Goal: Task Accomplishment & Management: Manage account settings

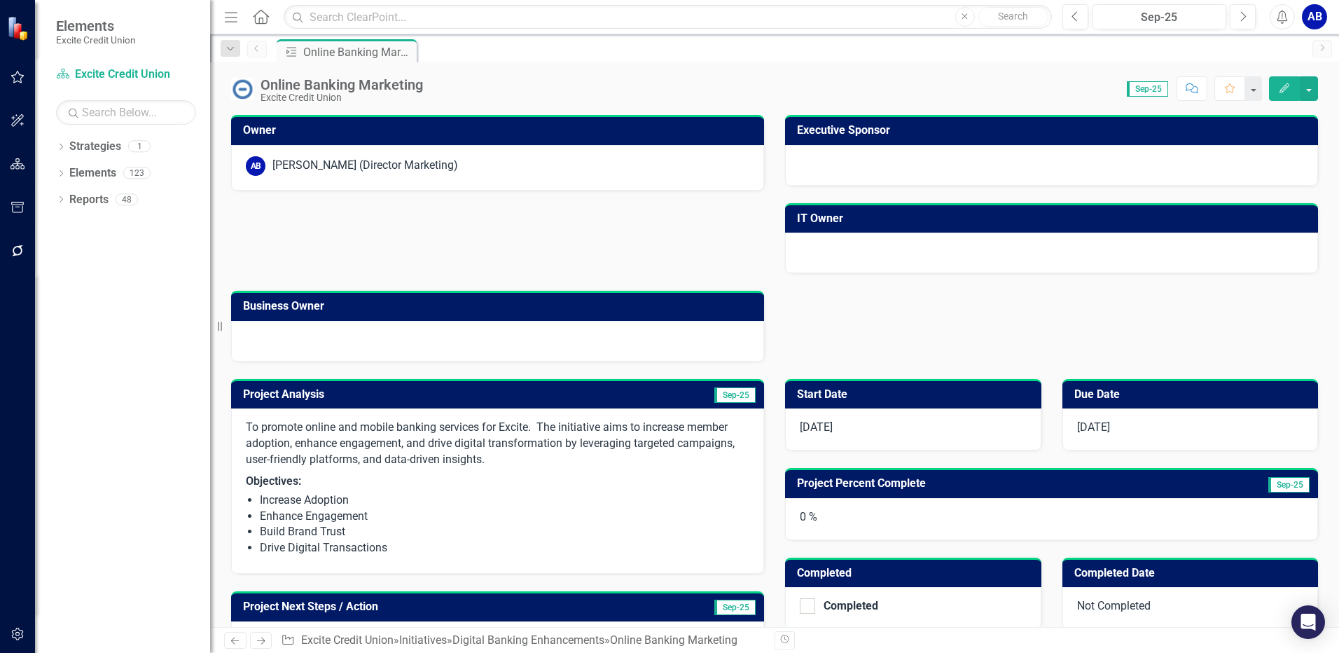
scroll to position [259, 0]
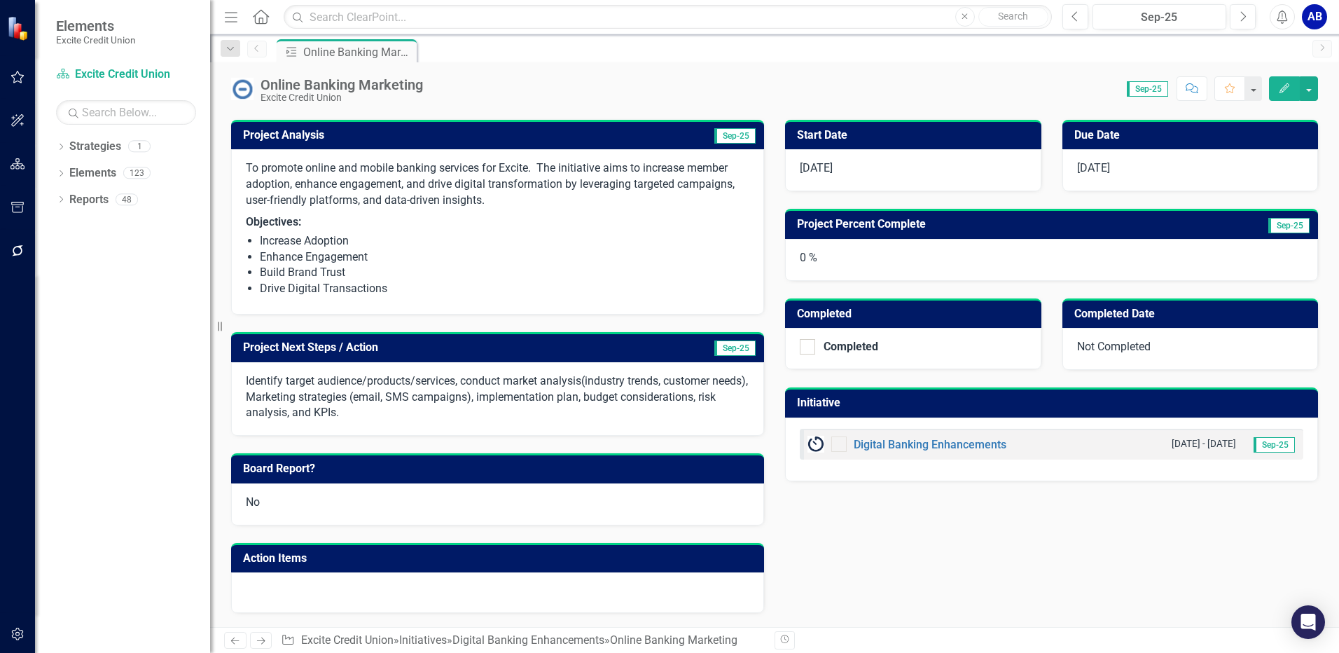
click at [1286, 230] on span "Sep-25" at bounding box center [1289, 225] width 41 height 15
click at [1285, 224] on span "Sep-25" at bounding box center [1289, 225] width 41 height 15
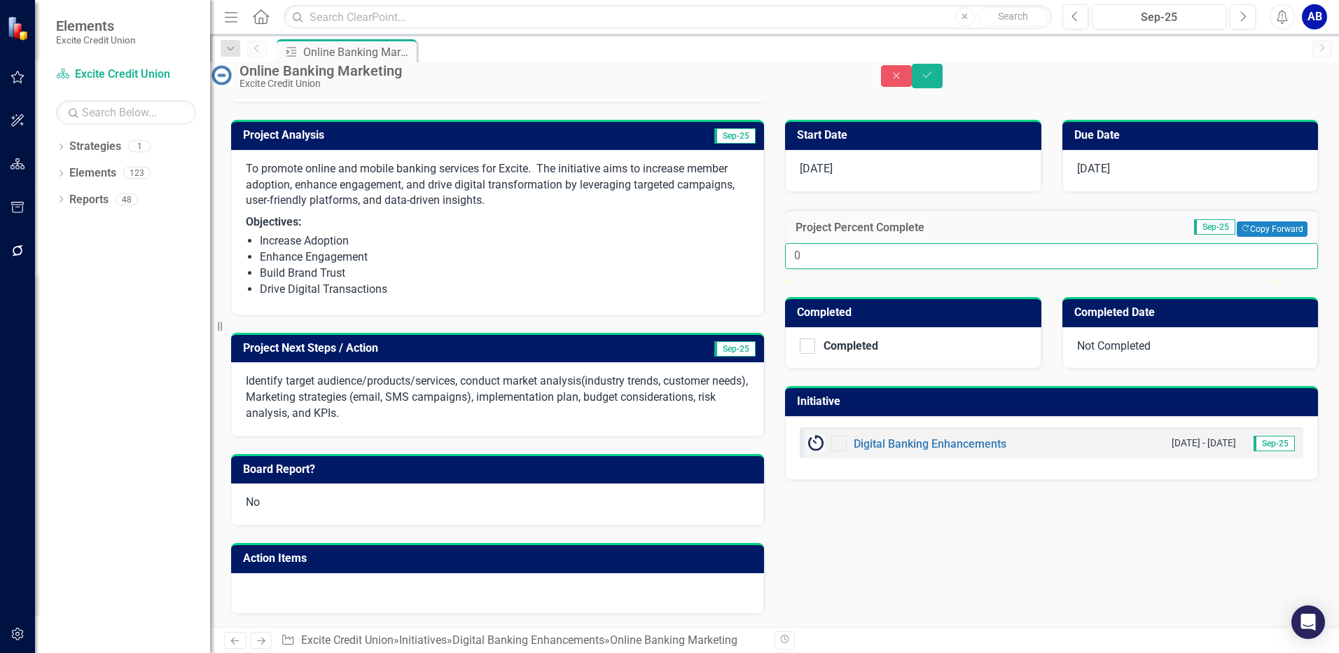
drag, startPoint x: 809, startPoint y: 265, endPoint x: 723, endPoint y: 273, distance: 86.6
click at [797, 268] on input "0" at bounding box center [1051, 256] width 533 height 26
type input "010"
click at [723, 353] on span "Sep-25" at bounding box center [735, 348] width 41 height 15
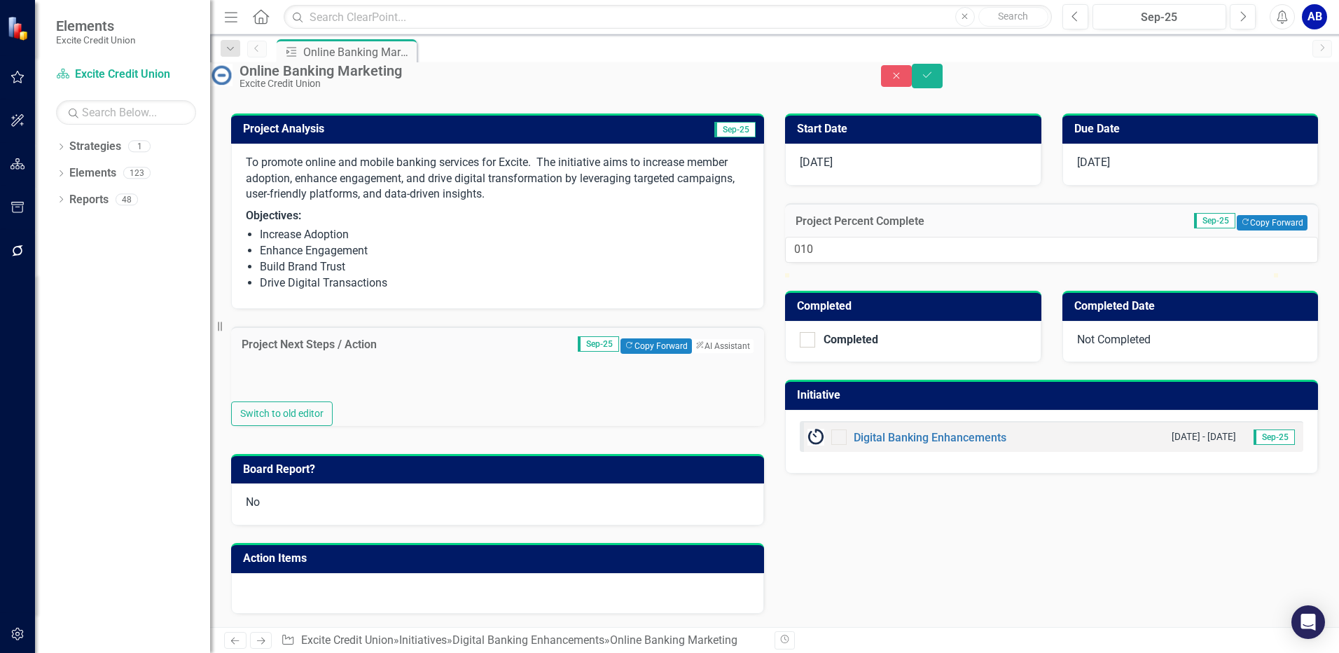
type textarea "<p>Identify target audience/products/services, conduct market analysis(industry…"
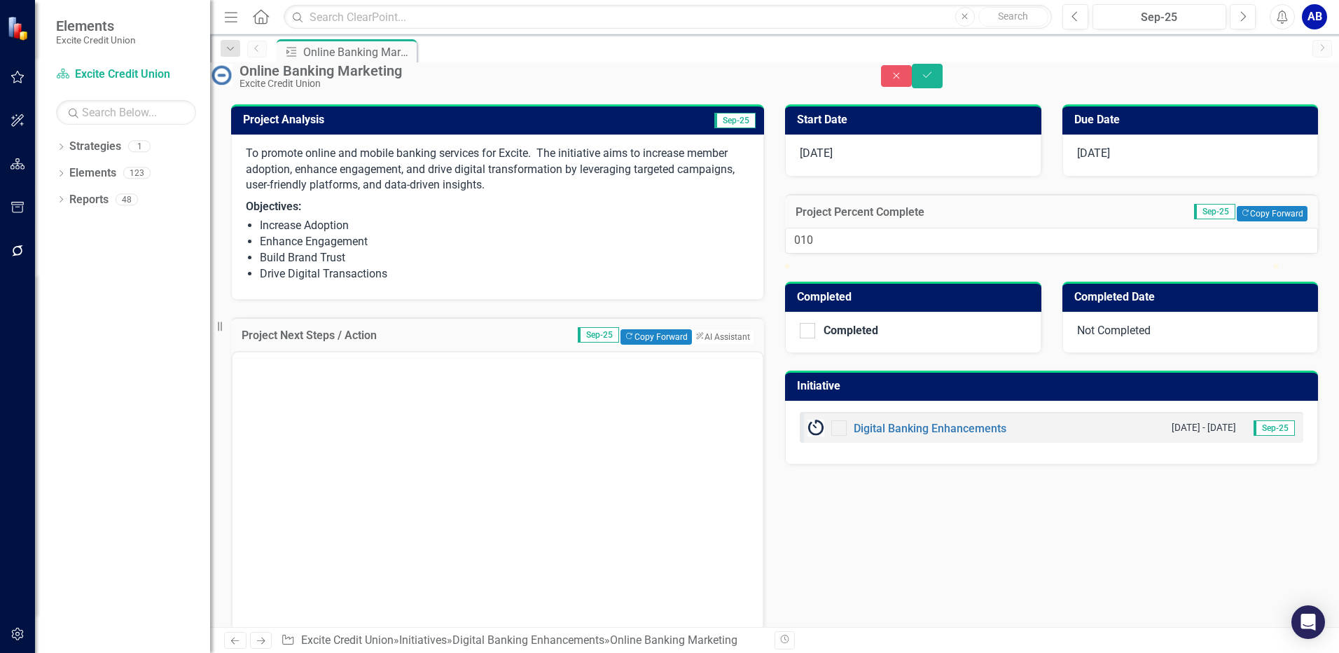
scroll to position [0, 0]
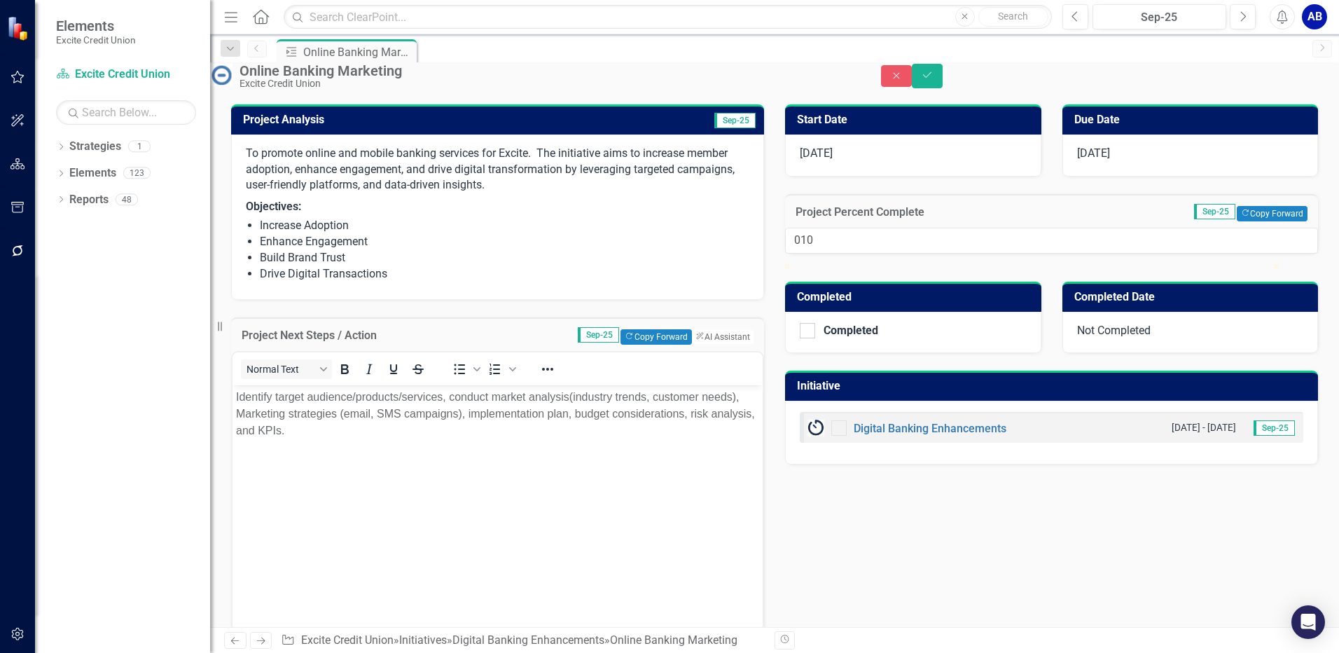
click at [442, 436] on p "Identify target audience/products/services, conduct market analysis(industry tr…" at bounding box center [497, 414] width 523 height 50
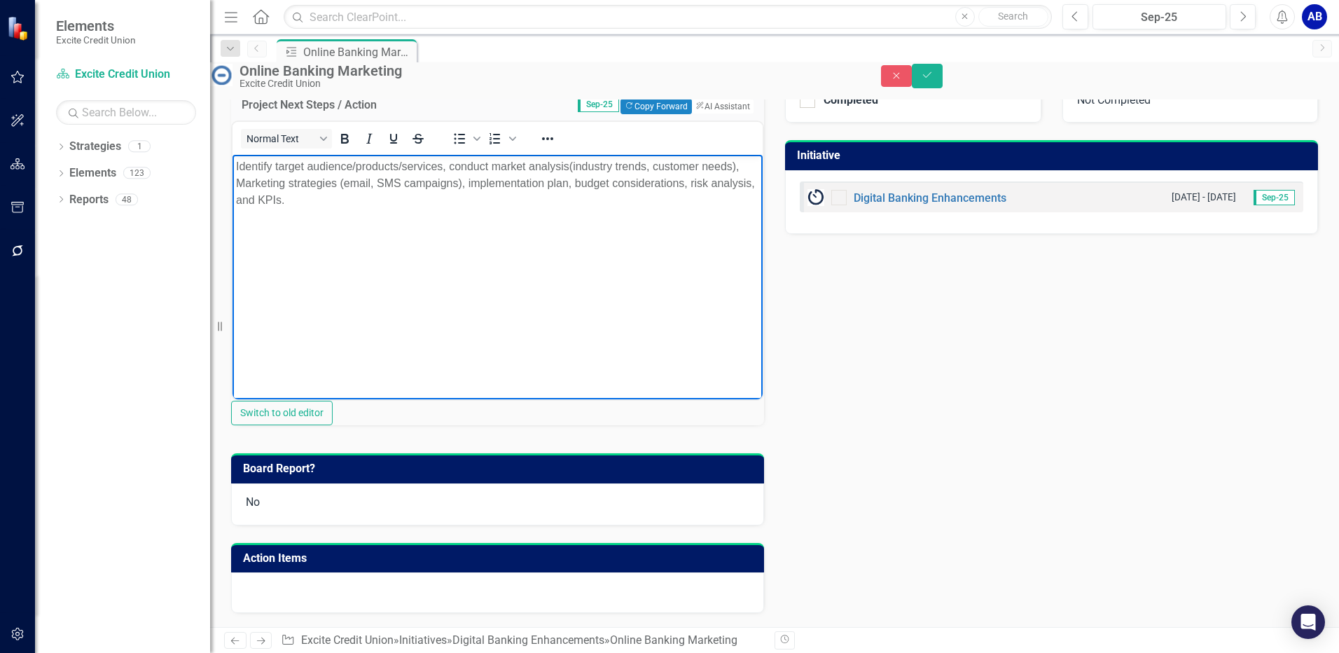
scroll to position [537, 0]
click at [353, 614] on div "Owner AB [PERSON_NAME] (Director Marketing) Executive Sponsor IT Owner Business…" at bounding box center [774, 109] width 1129 height 1035
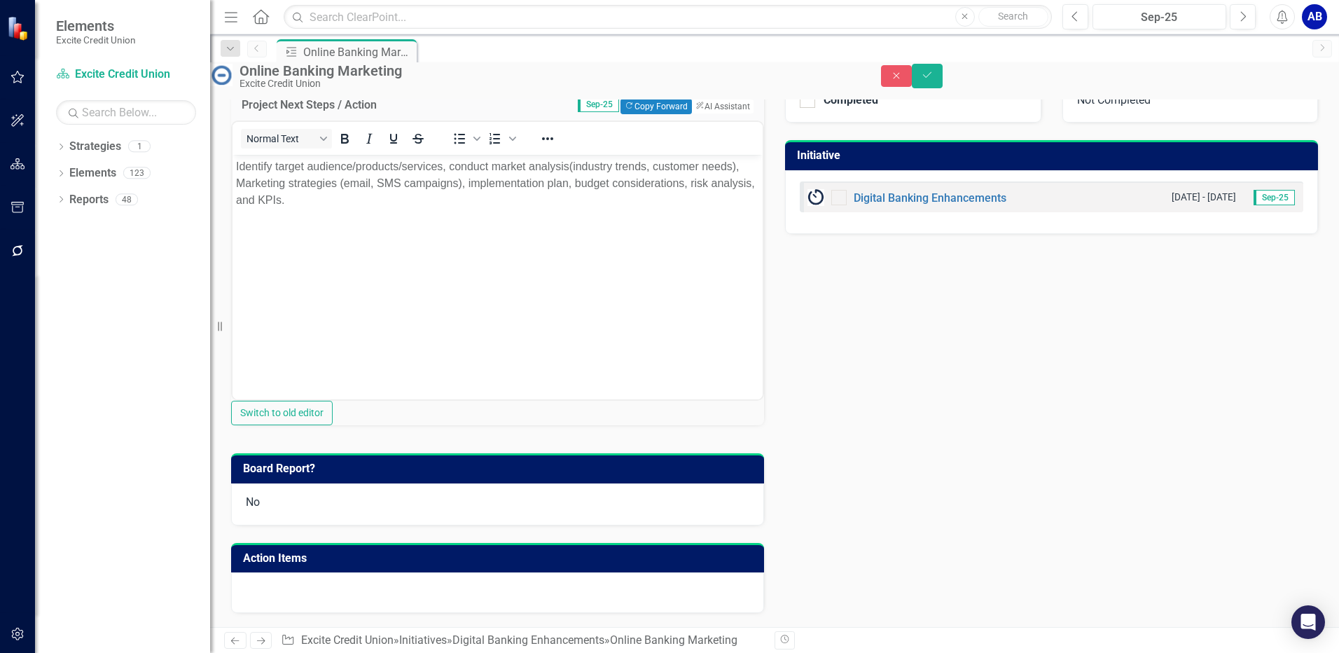
click at [322, 596] on div at bounding box center [497, 592] width 533 height 41
click at [311, 589] on div at bounding box center [497, 592] width 533 height 41
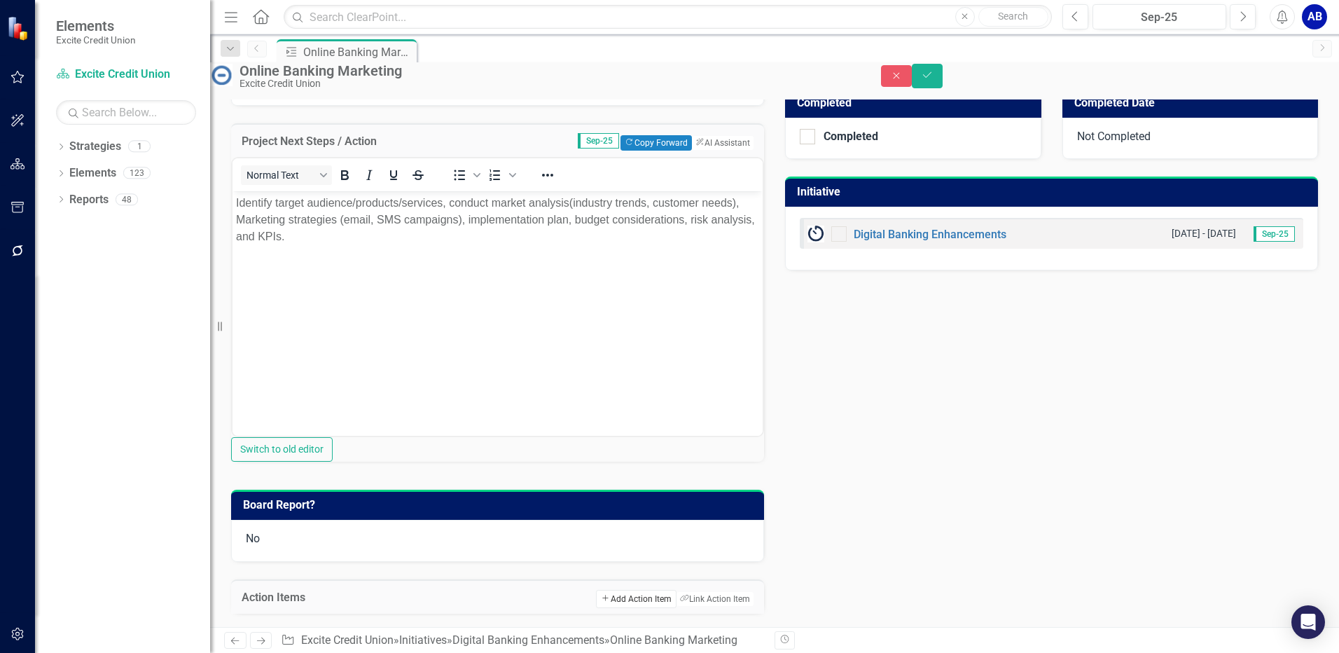
click at [602, 590] on button "Add Add Action Item" at bounding box center [636, 599] width 80 height 18
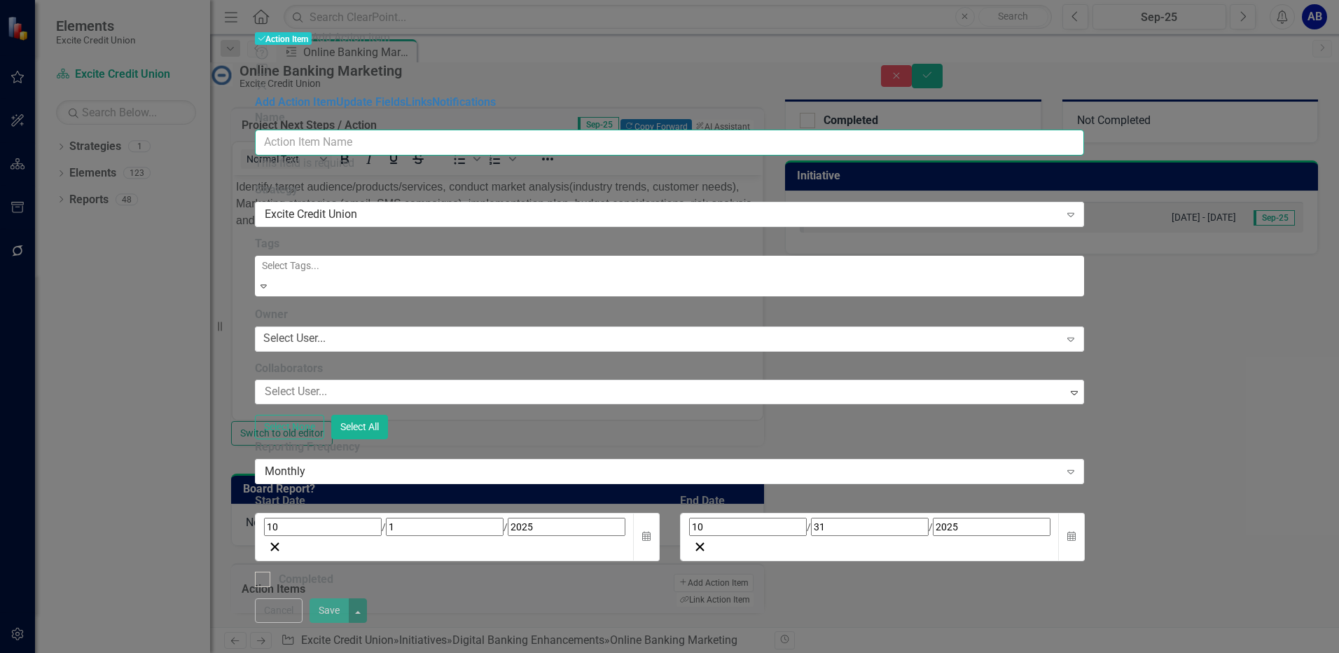
click at [453, 130] on input "Name" at bounding box center [670, 143] width 830 height 26
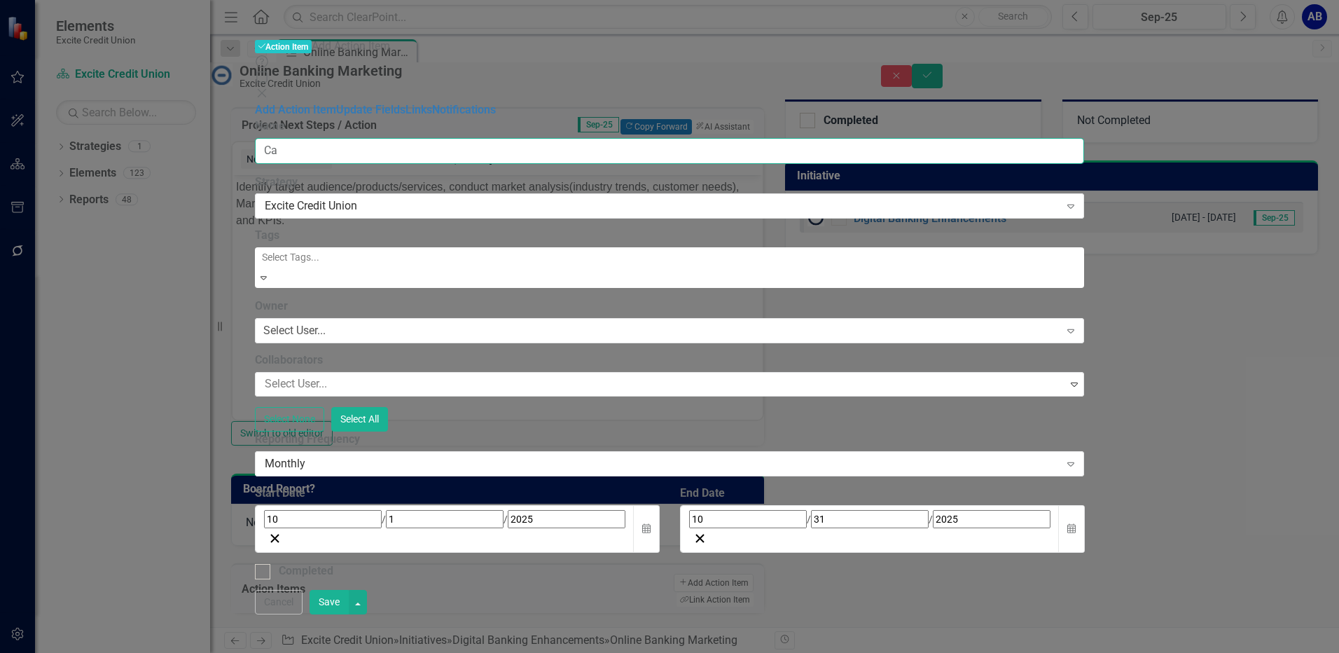
type input "C"
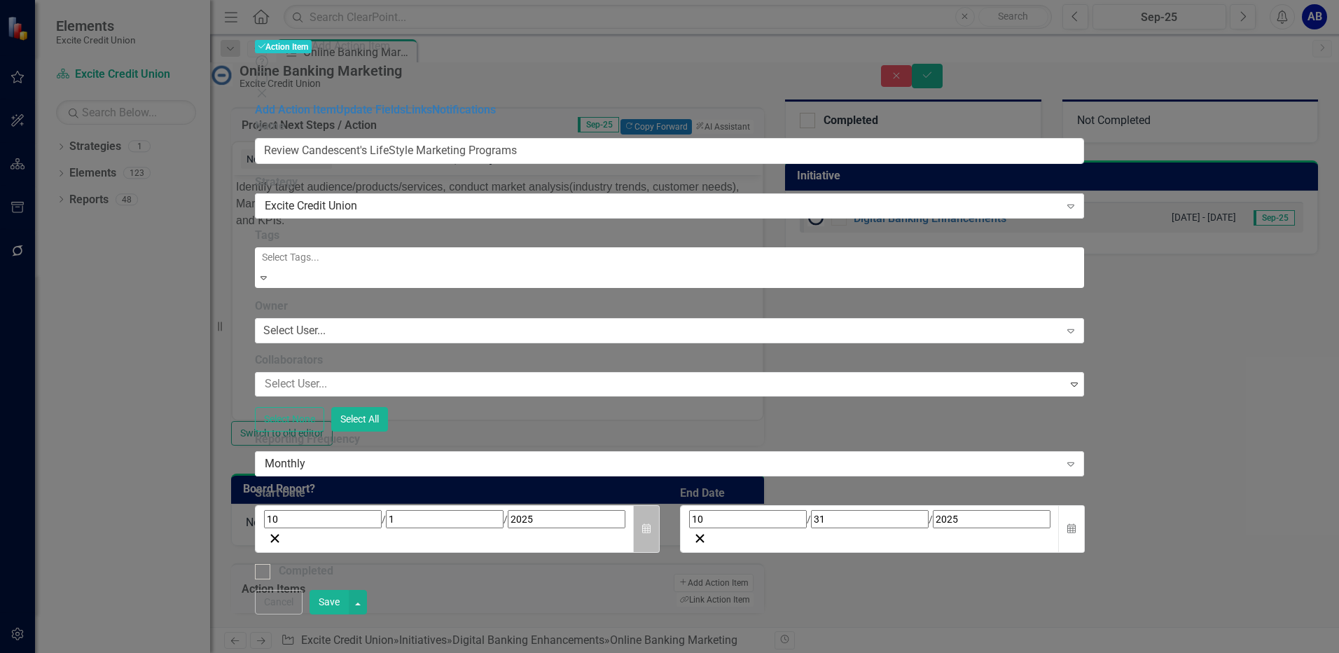
click at [651, 524] on icon "Calendar" at bounding box center [646, 529] width 8 height 10
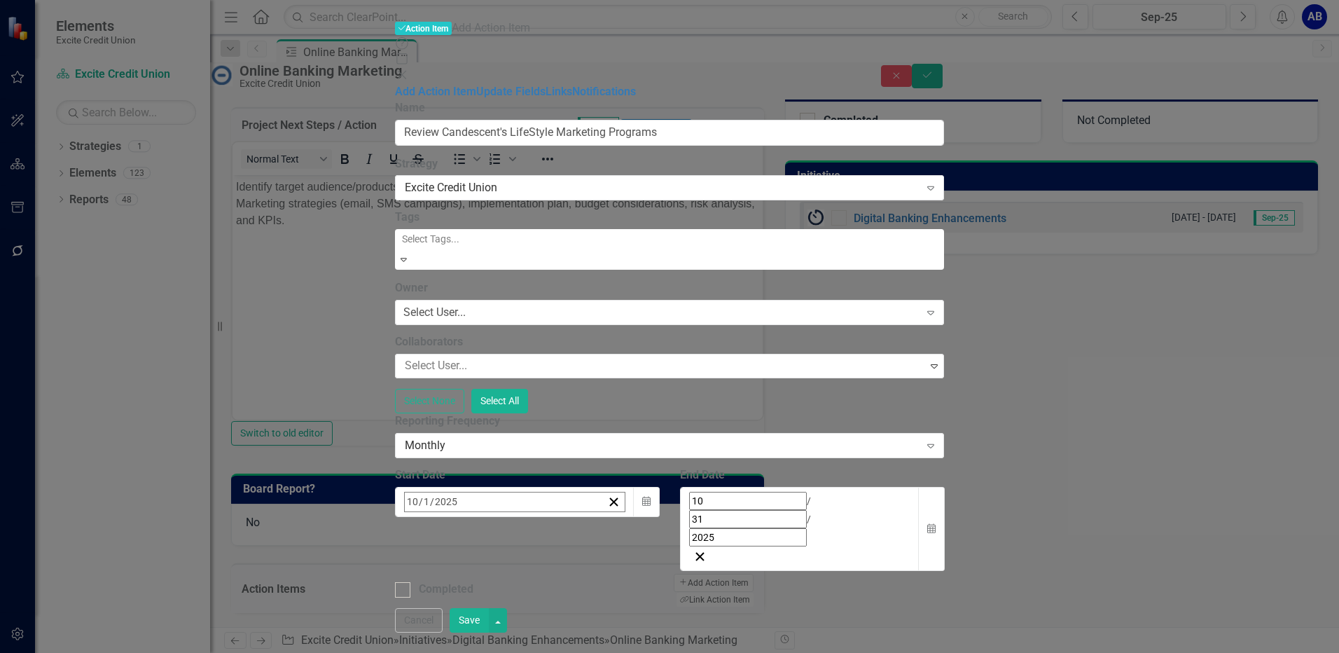
click at [458, 517] on button "‹" at bounding box center [442, 532] width 31 height 31
click at [467, 576] on button "1" at bounding box center [449, 588] width 35 height 25
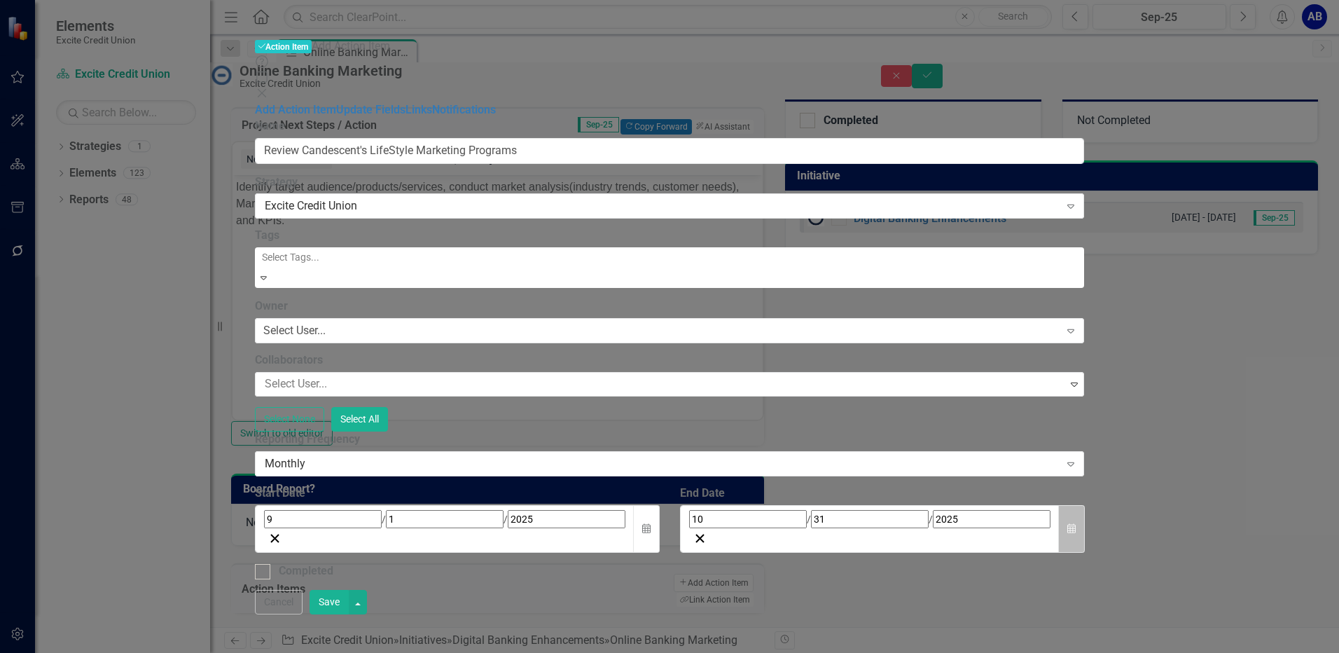
click at [1076, 523] on icon "button" at bounding box center [1072, 528] width 8 height 10
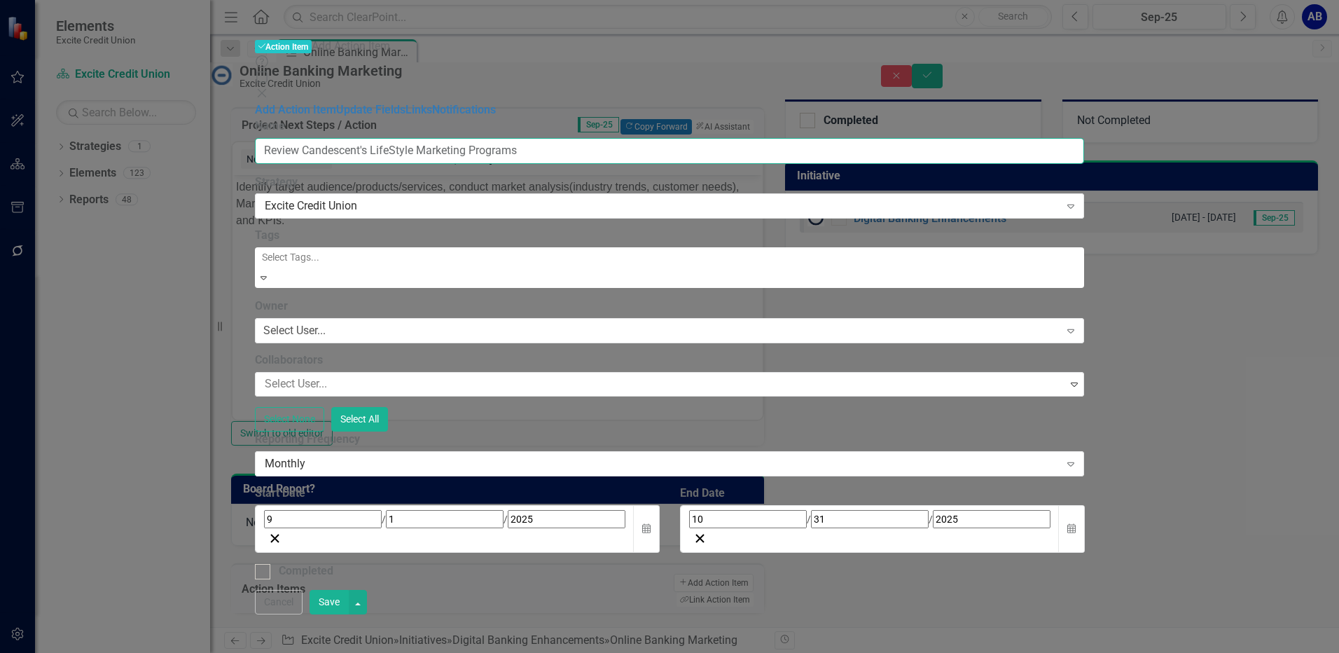
click at [673, 138] on input "Review Candescent's LifeStyle Marketing Programs" at bounding box center [670, 151] width 830 height 26
drag, startPoint x: 898, startPoint y: 76, endPoint x: 1110, endPoint y: 149, distance: 223.8
click at [1085, 149] on div "ClearPoint Can Do More! How ClearPoint Can Help Close Enterprise plans can auto…" at bounding box center [670, 348] width 830 height 461
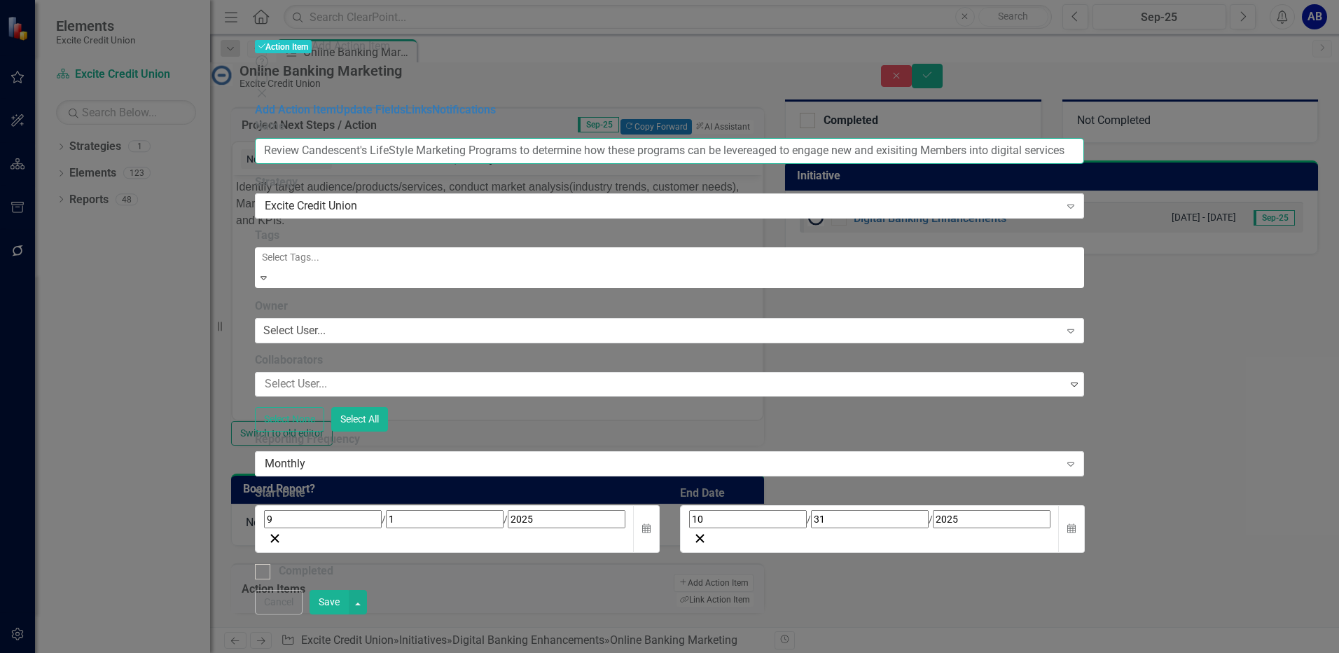
click at [1085, 138] on input "Review Candescent's LifeStyle Marketing Programs to determine how these program…" at bounding box center [670, 151] width 830 height 26
type input "Review Candescent's LifeStyle Marketing Programs to determine how these program…"
click at [264, 564] on input "Completed" at bounding box center [259, 568] width 9 height 9
checkbox input "true"
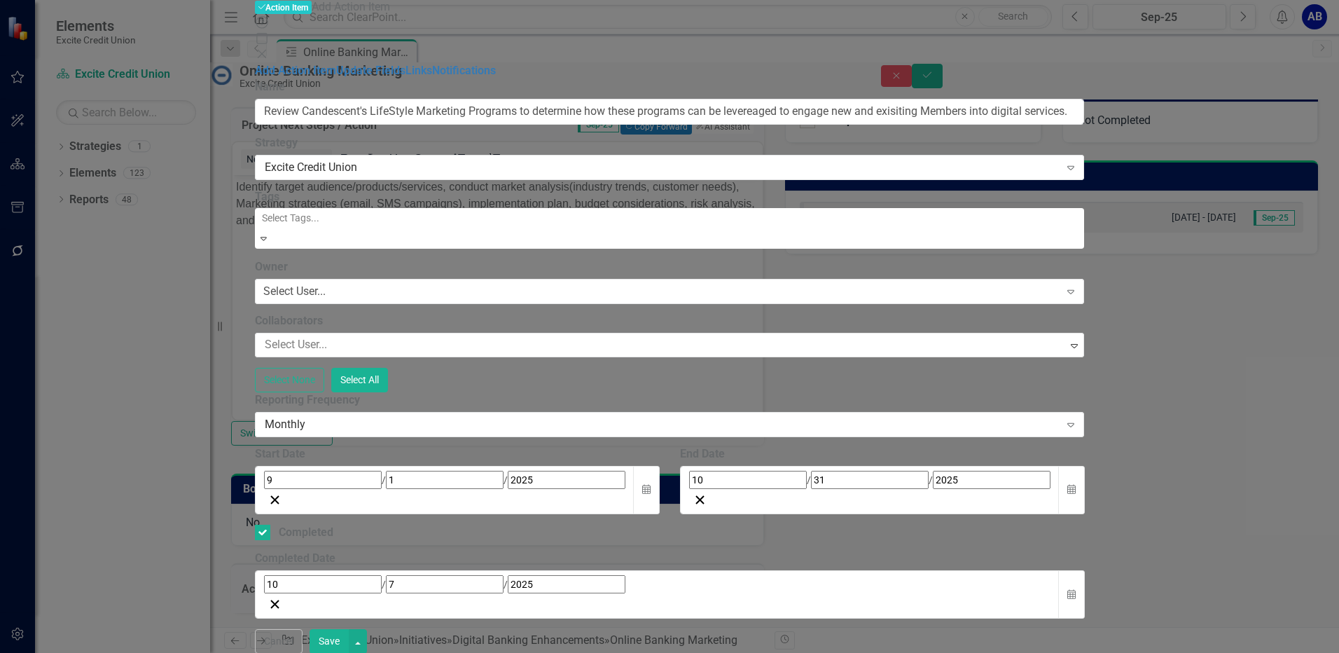
click at [349, 642] on button "Save" at bounding box center [329, 641] width 39 height 25
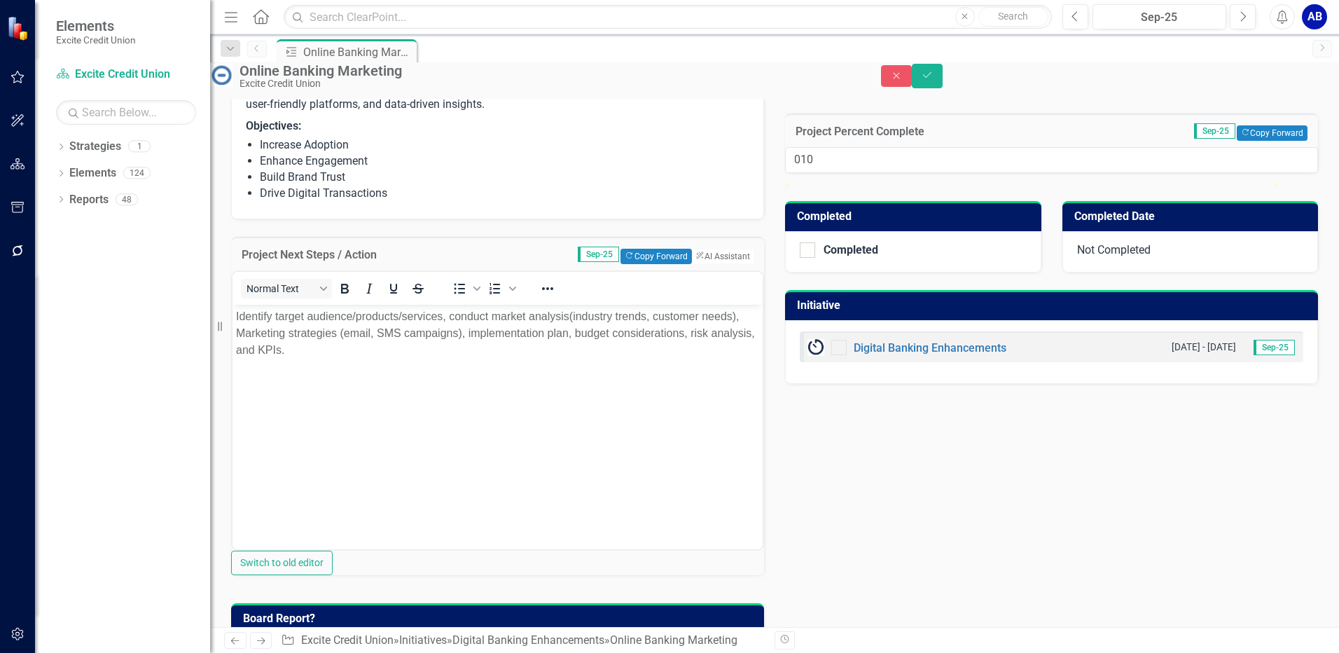
scroll to position [345, 0]
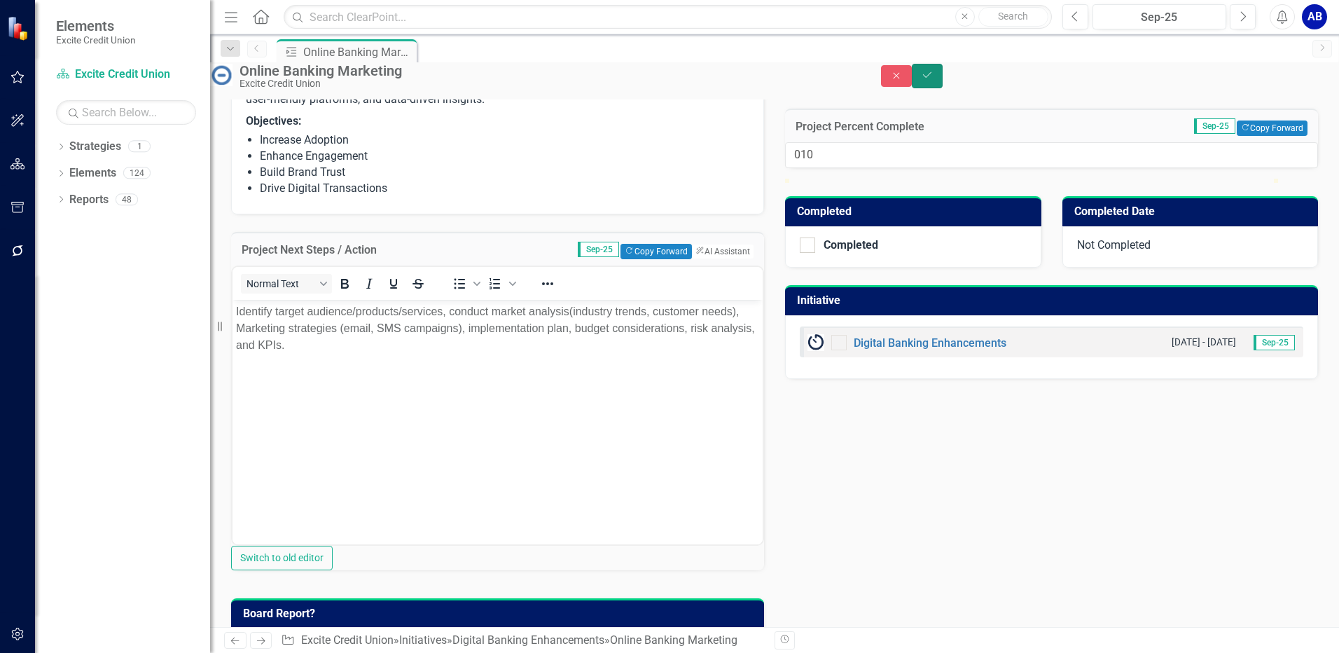
click at [943, 84] on button "Save" at bounding box center [927, 76] width 31 height 25
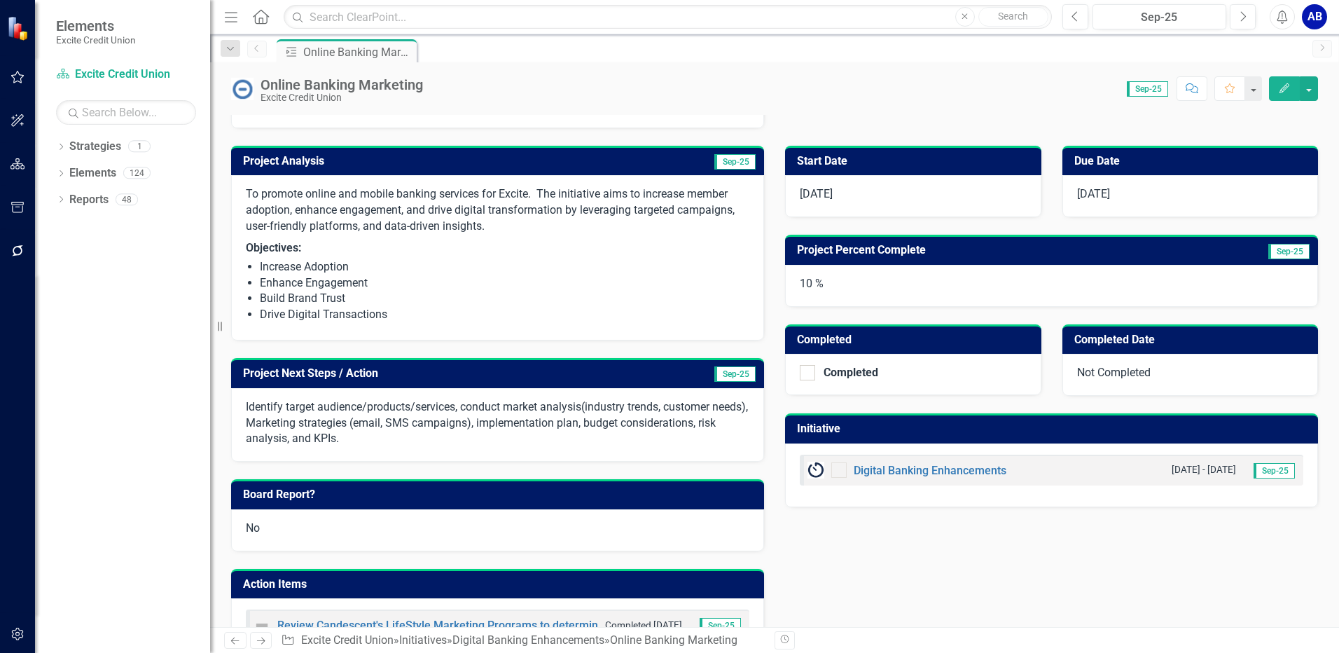
scroll to position [282, 0]
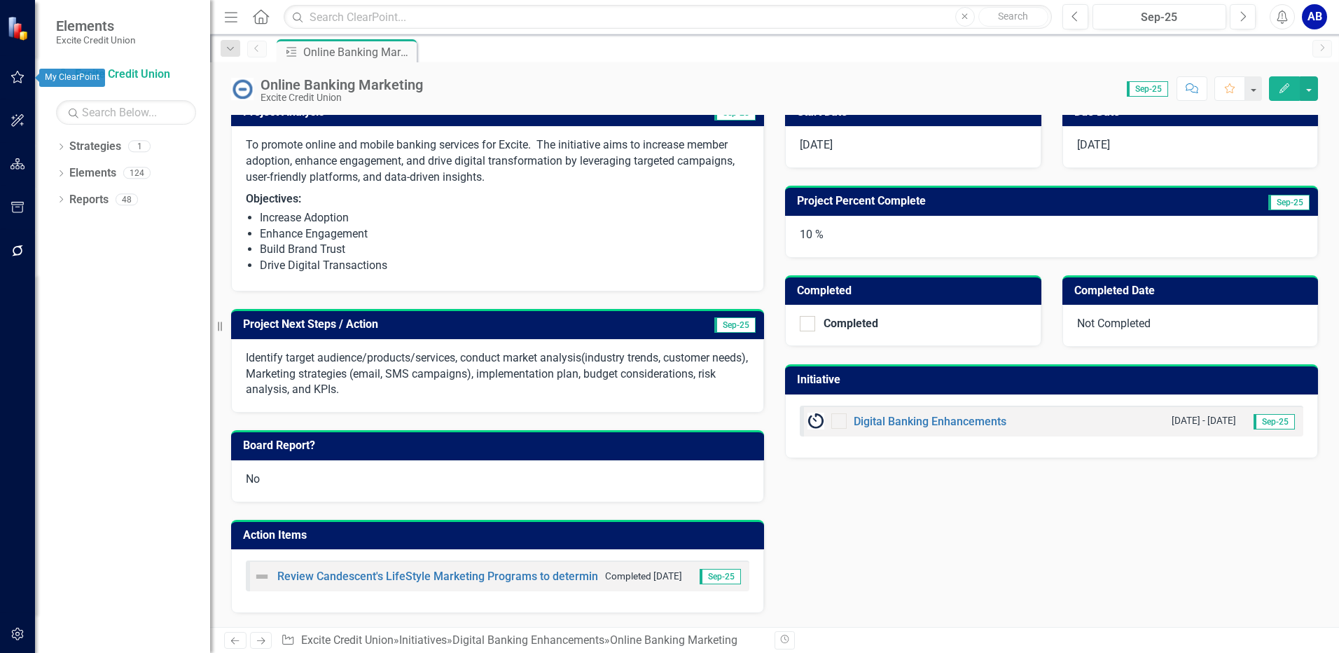
click at [14, 81] on icon "button" at bounding box center [17, 77] width 13 height 13
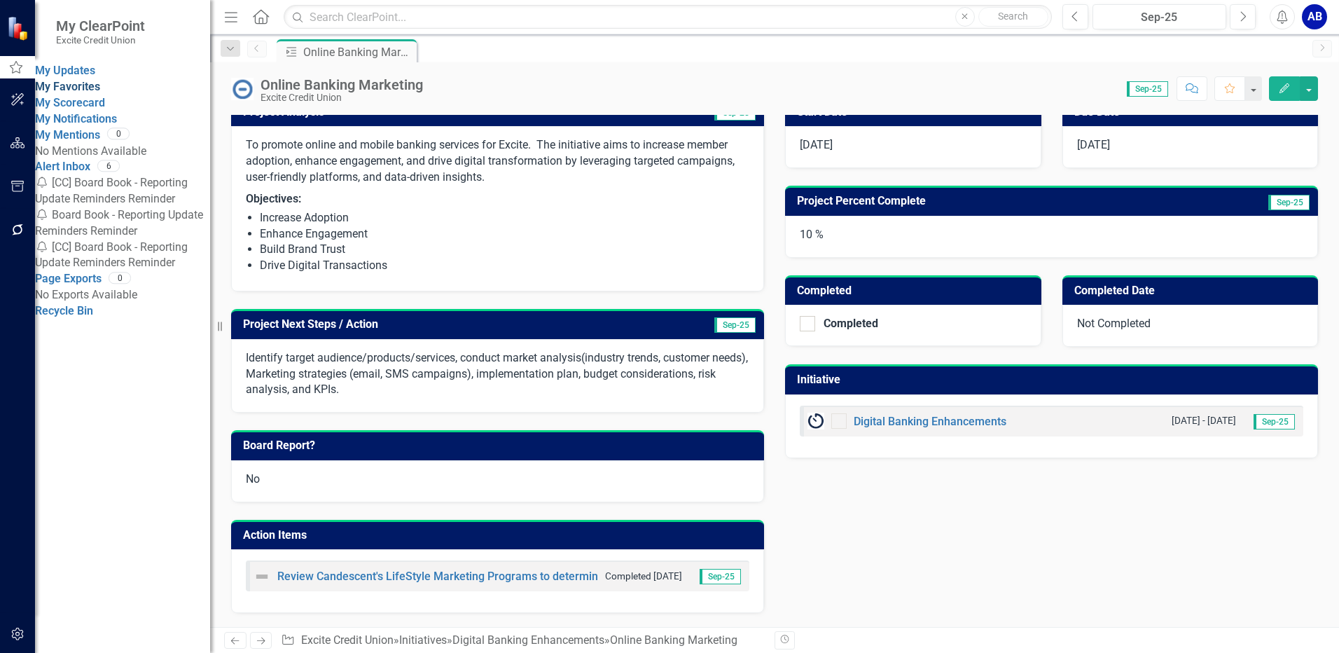
click at [76, 93] on link "My Favorites" at bounding box center [67, 86] width 65 height 13
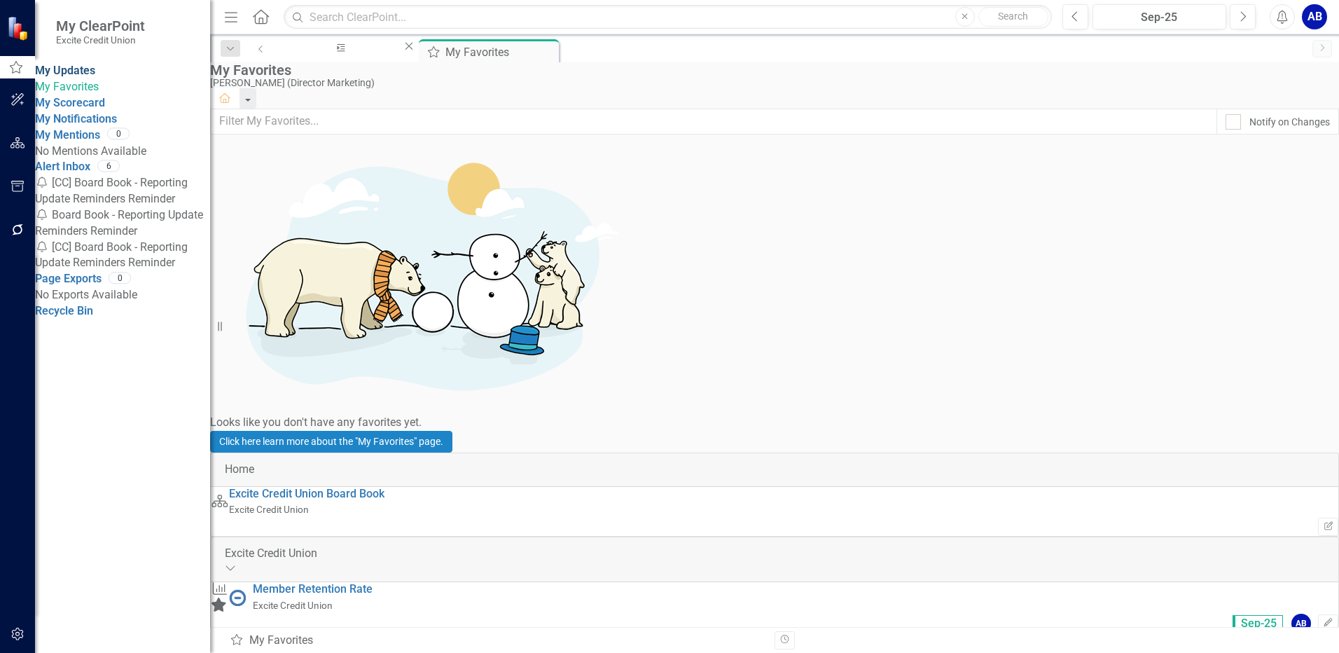
click at [84, 75] on link "My Updates" at bounding box center [65, 70] width 60 height 13
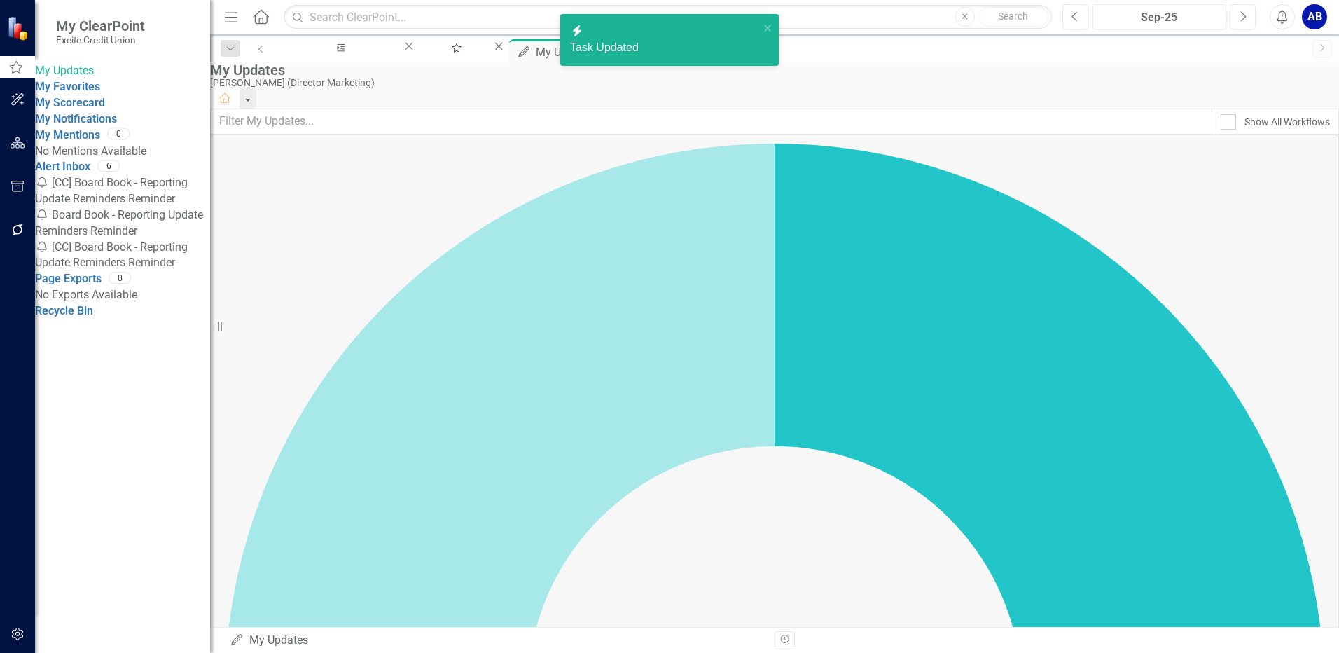
checkbox input "true"
